Goal: Task Accomplishment & Management: Use online tool/utility

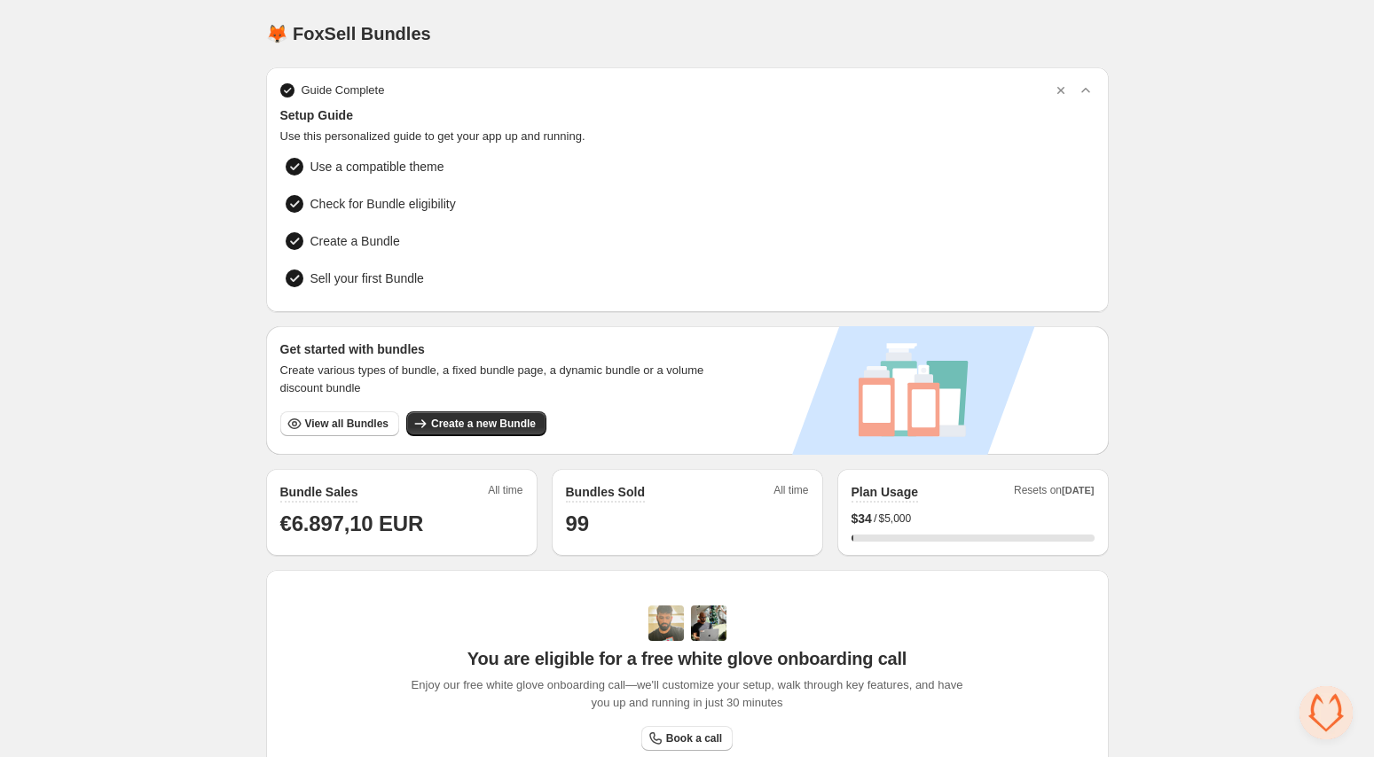
click at [186, 103] on div "Home Bundles Analytics Plan and Billing 🦊 FoxSell Bundles. This page is ready 🦊…" at bounding box center [687, 561] width 1374 height 1123
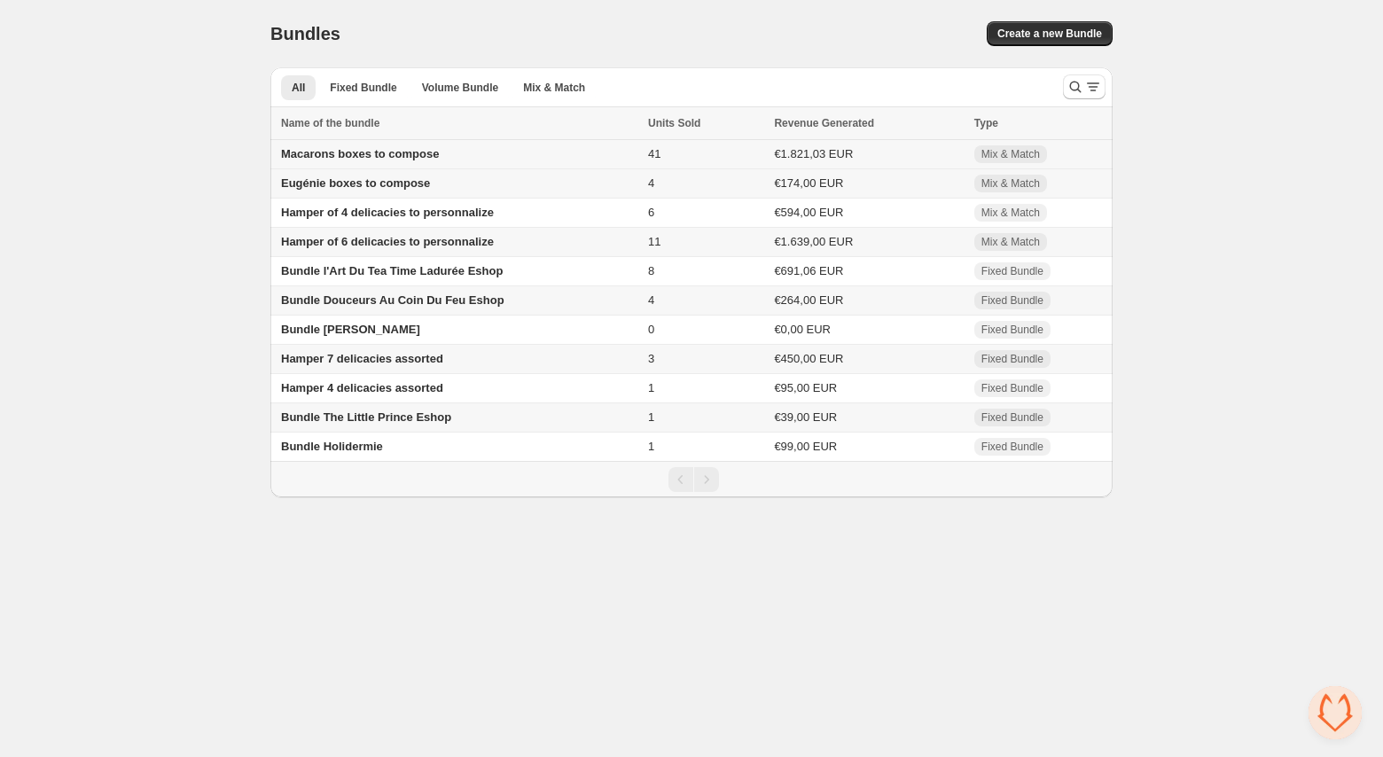
click at [396, 153] on span "Macarons boxes to compose" at bounding box center [360, 153] width 158 height 13
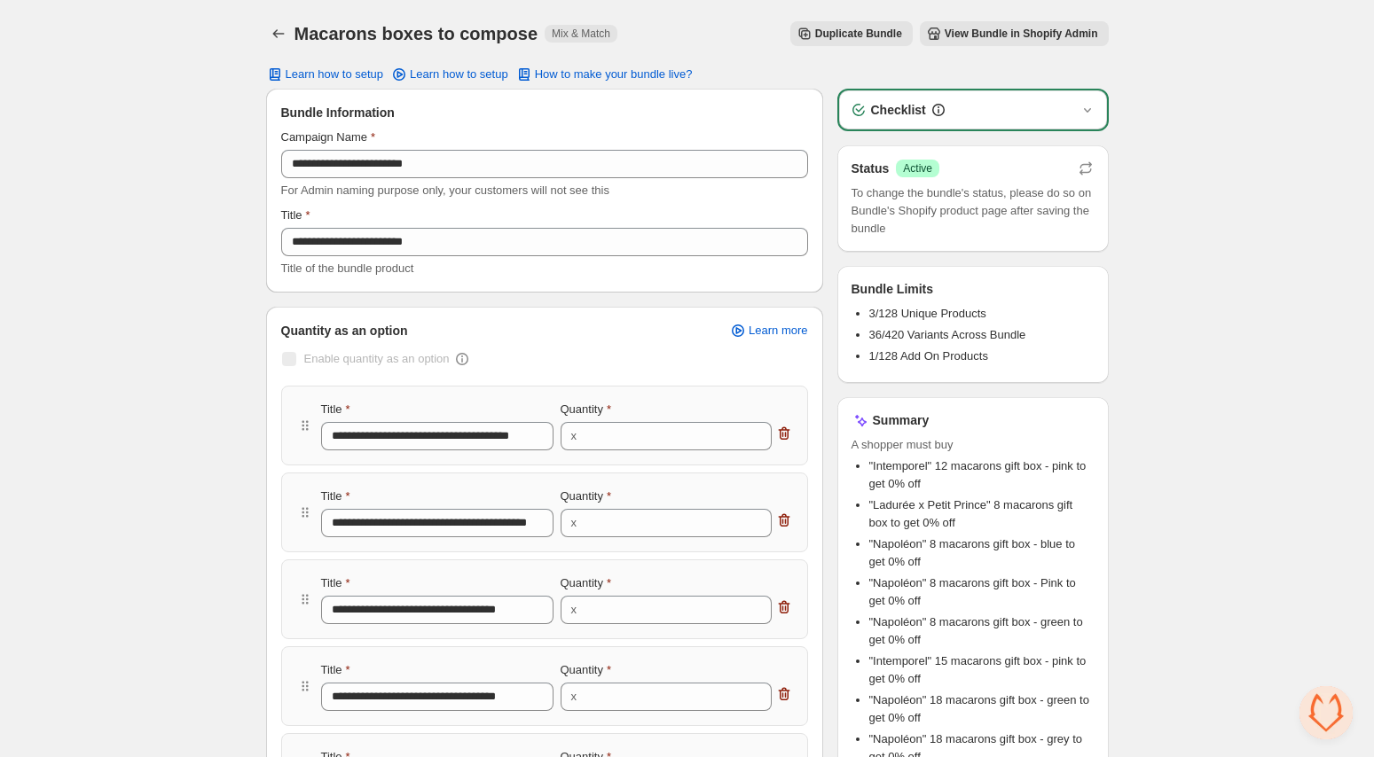
click at [980, 43] on button "View Bundle in Shopify Admin" at bounding box center [1014, 33] width 189 height 25
